Goal: Transaction & Acquisition: Obtain resource

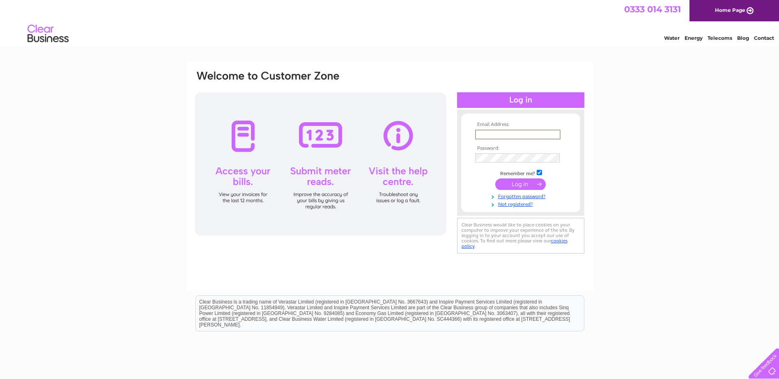
click at [494, 133] on input "text" at bounding box center [517, 135] width 85 height 10
type input "[EMAIL_ADDRESS][DOMAIN_NAME]"
click at [495, 179] on input "submit" at bounding box center [520, 184] width 51 height 11
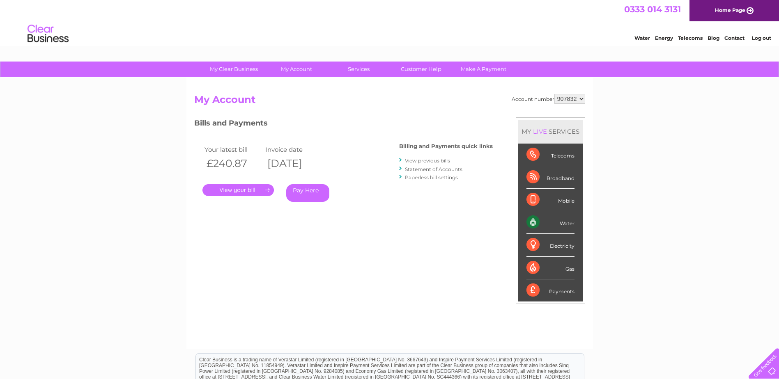
click at [254, 189] on link "." at bounding box center [237, 190] width 71 height 12
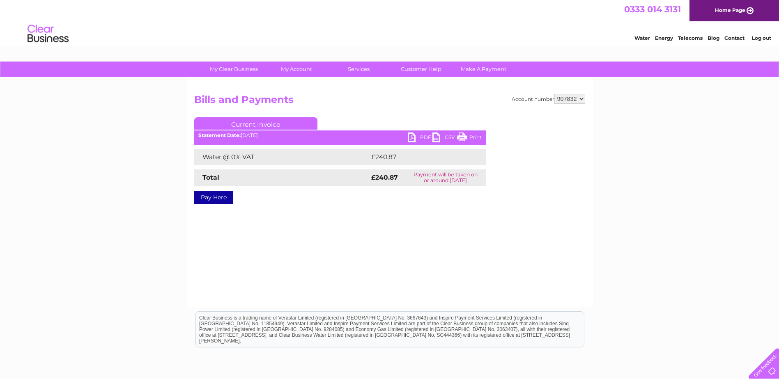
click at [418, 137] on link "PDF" at bounding box center [420, 139] width 25 height 12
click at [581, 99] on select "907832 938138" at bounding box center [569, 99] width 31 height 10
select select "938138"
click at [554, 94] on select "907832 938138" at bounding box center [569, 99] width 31 height 10
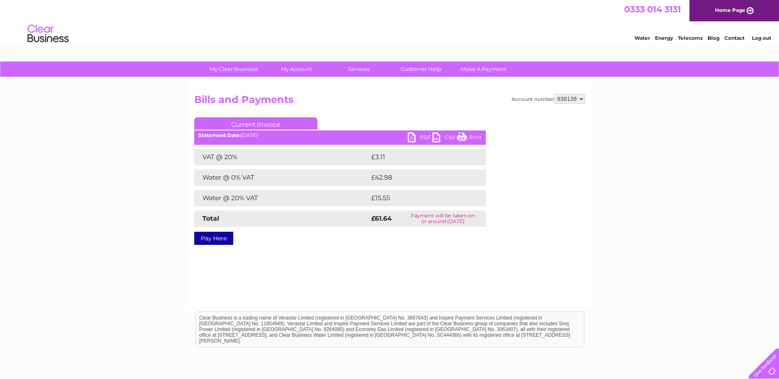
click at [425, 136] on link "PDF" at bounding box center [420, 139] width 25 height 12
click at [755, 35] on link "Log out" at bounding box center [761, 38] width 19 height 6
